Goal: Transaction & Acquisition: Purchase product/service

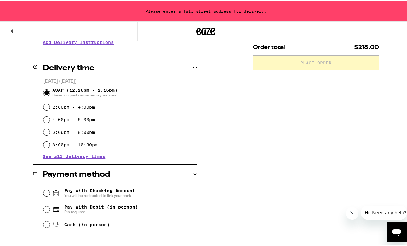
click at [12, 28] on icon at bounding box center [13, 30] width 8 height 8
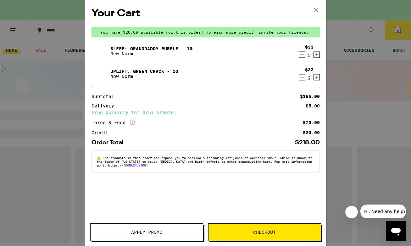
click at [252, 235] on button "Checkout" at bounding box center [264, 233] width 113 height 18
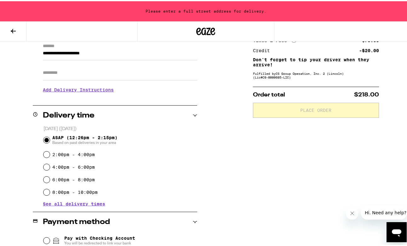
scroll to position [91, 0]
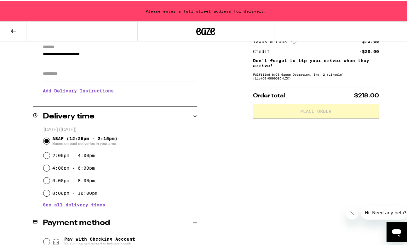
click at [101, 143] on span "Based on past deliveries in your area" at bounding box center [84, 142] width 65 height 5
click at [50, 143] on input "ASAP (12:26pm - 2:15pm) Based on past deliveries in your area" at bounding box center [46, 140] width 6 height 6
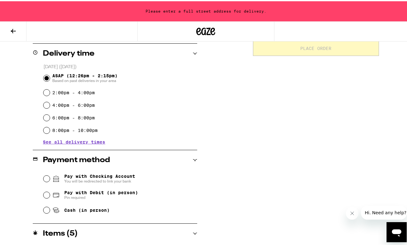
scroll to position [154, 0]
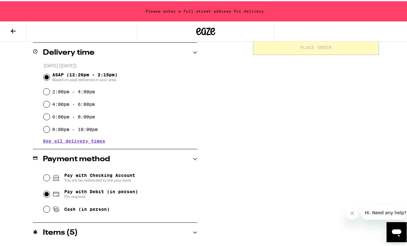
click at [45, 194] on input "Pay with Debit (in person) Pin required" at bounding box center [46, 193] width 6 height 6
radio input "true"
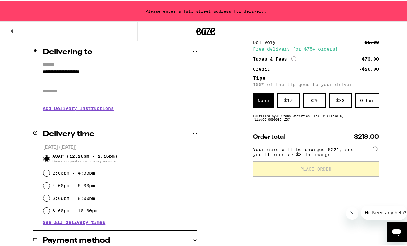
scroll to position [72, 0]
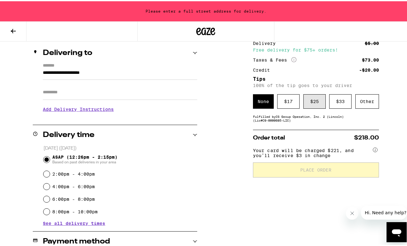
click at [314, 105] on div "$ 25" at bounding box center [314, 100] width 22 height 14
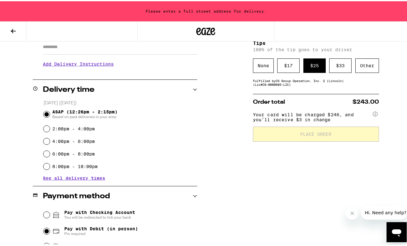
scroll to position [118, 0]
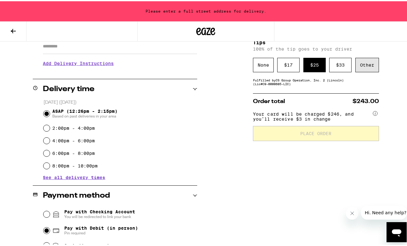
click at [360, 65] on div "Other" at bounding box center [367, 64] width 24 height 14
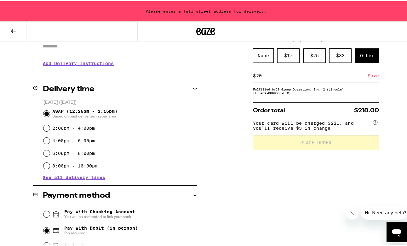
type input "20"
click at [371, 79] on div "Save" at bounding box center [372, 75] width 11 height 14
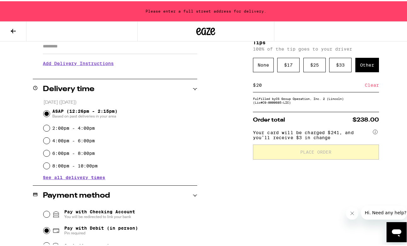
click at [371, 79] on div "Clear" at bounding box center [371, 84] width 14 height 14
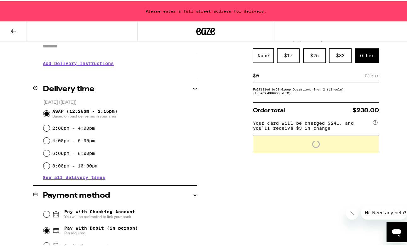
click at [200, 131] on div "**********" at bounding box center [205, 151] width 411 height 346
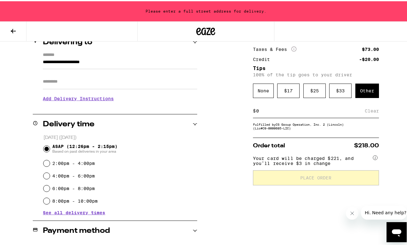
scroll to position [94, 0]
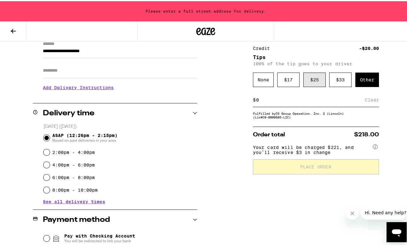
click at [312, 82] on div "$ 25" at bounding box center [314, 78] width 22 height 14
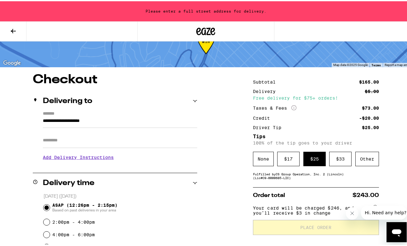
scroll to position [0, 0]
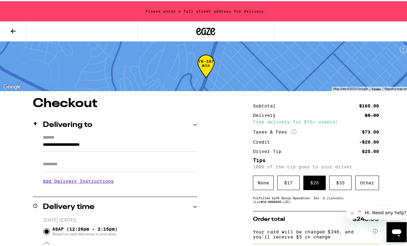
click at [193, 122] on icon at bounding box center [195, 124] width 4 height 4
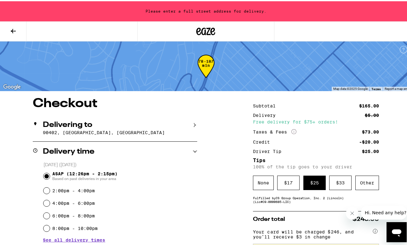
click at [193, 122] on icon at bounding box center [195, 124] width 4 height 4
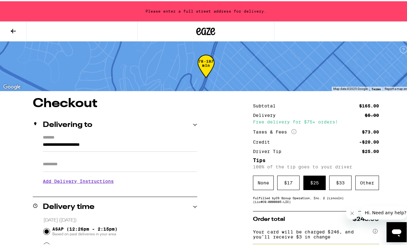
click at [120, 147] on input "**********" at bounding box center [120, 145] width 154 height 11
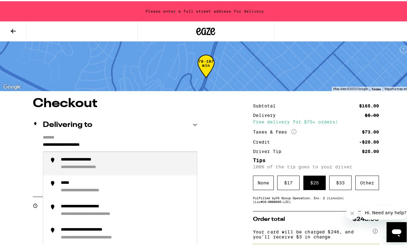
click at [120, 144] on input "**********" at bounding box center [120, 145] width 154 height 11
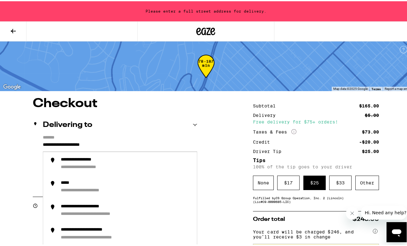
drag, startPoint x: 120, startPoint y: 144, endPoint x: 4, endPoint y: 135, distance: 116.5
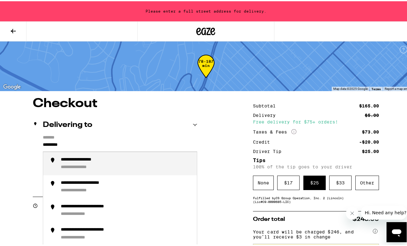
click at [103, 163] on div "**********" at bounding box center [126, 163] width 131 height 14
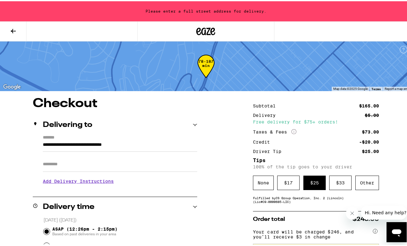
type input "**********"
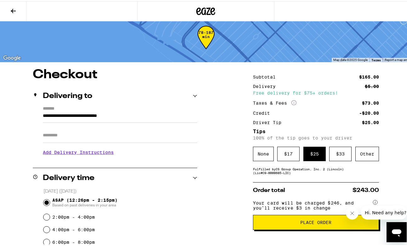
scroll to position [8, 0]
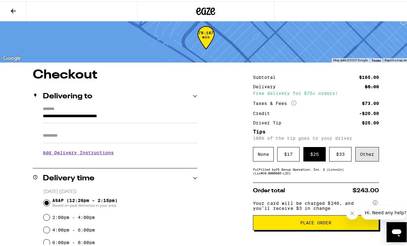
click at [364, 154] on div "Other" at bounding box center [367, 153] width 24 height 14
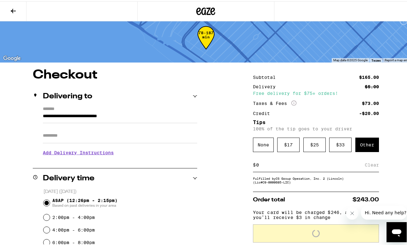
click at [289, 167] on input at bounding box center [309, 164] width 109 height 6
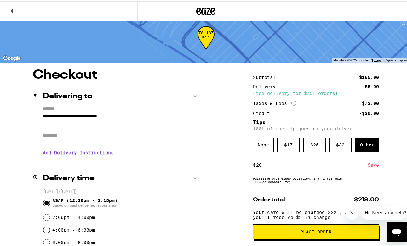
type input "20"
click at [373, 164] on div "Save" at bounding box center [372, 164] width 11 height 14
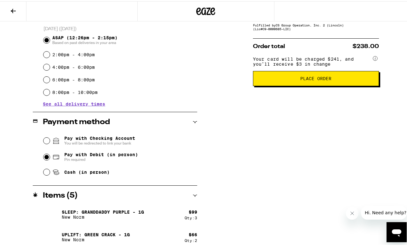
scroll to position [176, 0]
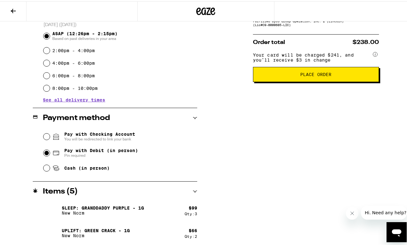
click at [306, 81] on button "Place Order" at bounding box center [316, 73] width 126 height 15
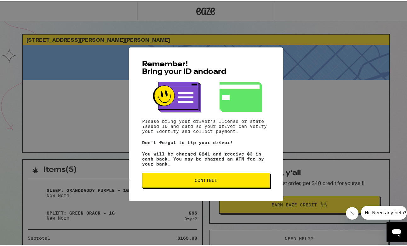
click at [226, 182] on span "Continue" at bounding box center [205, 179] width 117 height 4
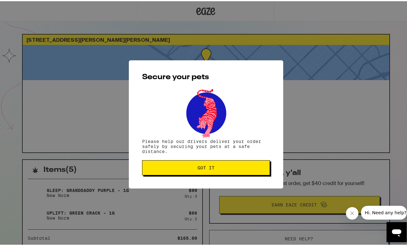
click at [213, 170] on button "Got it" at bounding box center [206, 166] width 128 height 15
